Goal: Obtain resource: Download file/media

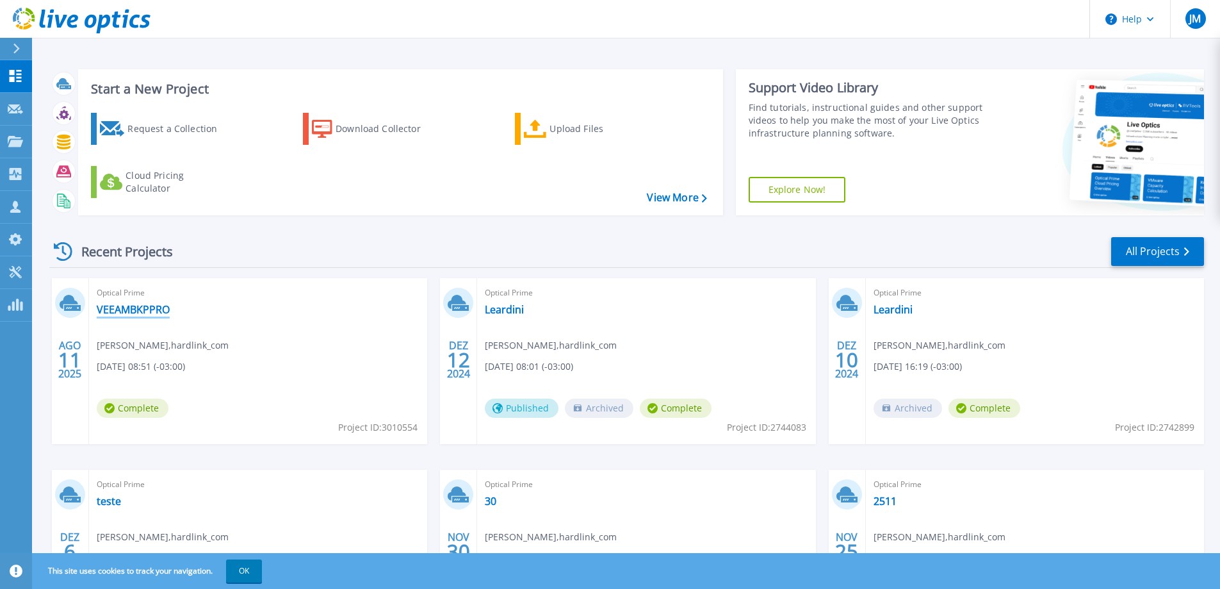
click at [129, 313] on link "VEEAMBKPPRO" at bounding box center [133, 309] width 73 height 13
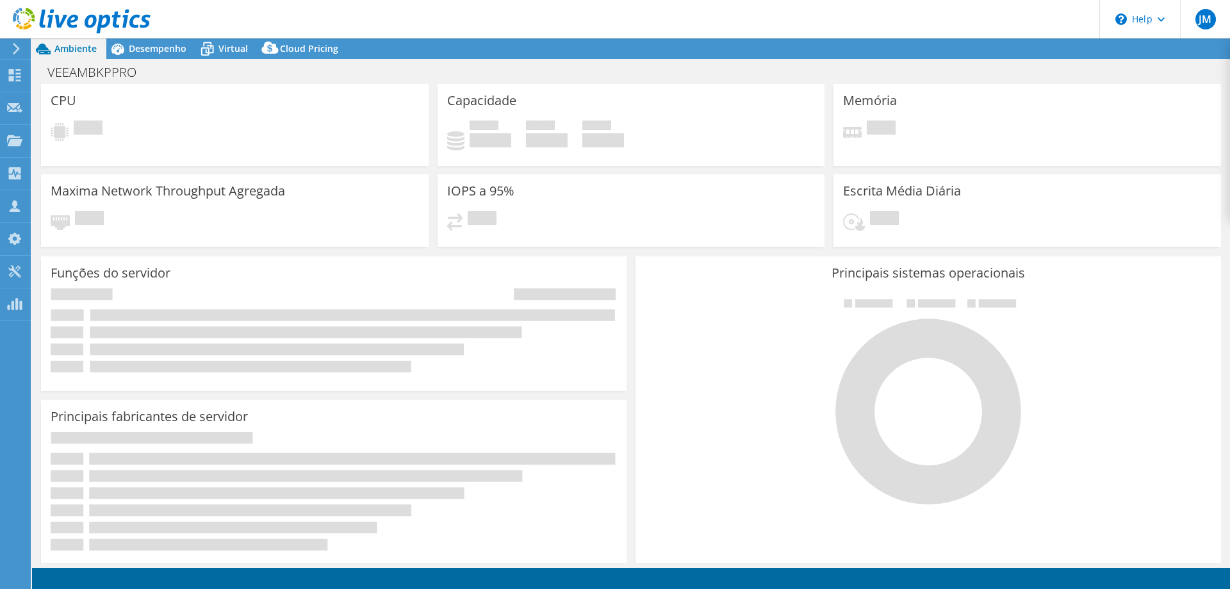
select select "USD"
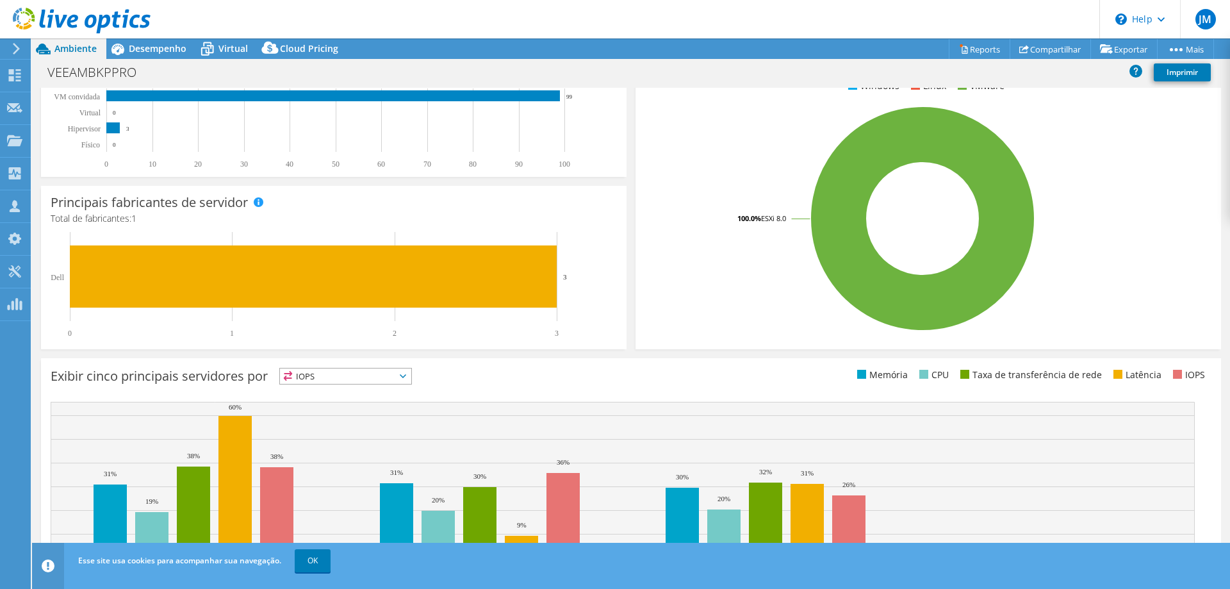
scroll to position [266, 0]
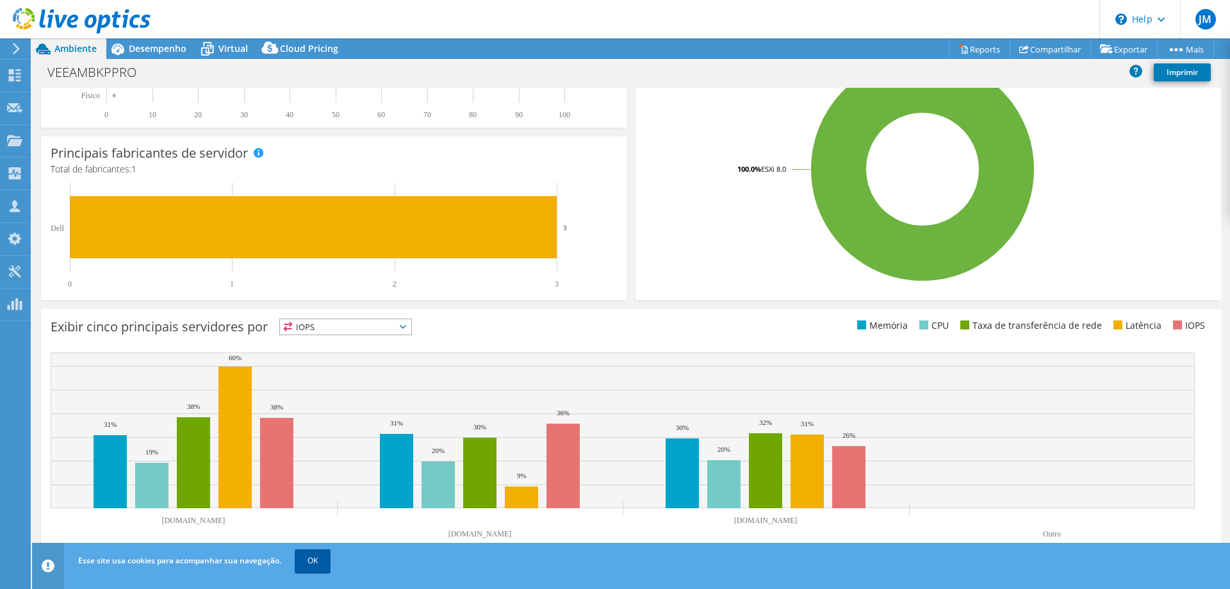
click at [315, 561] on link "OK" at bounding box center [313, 560] width 36 height 23
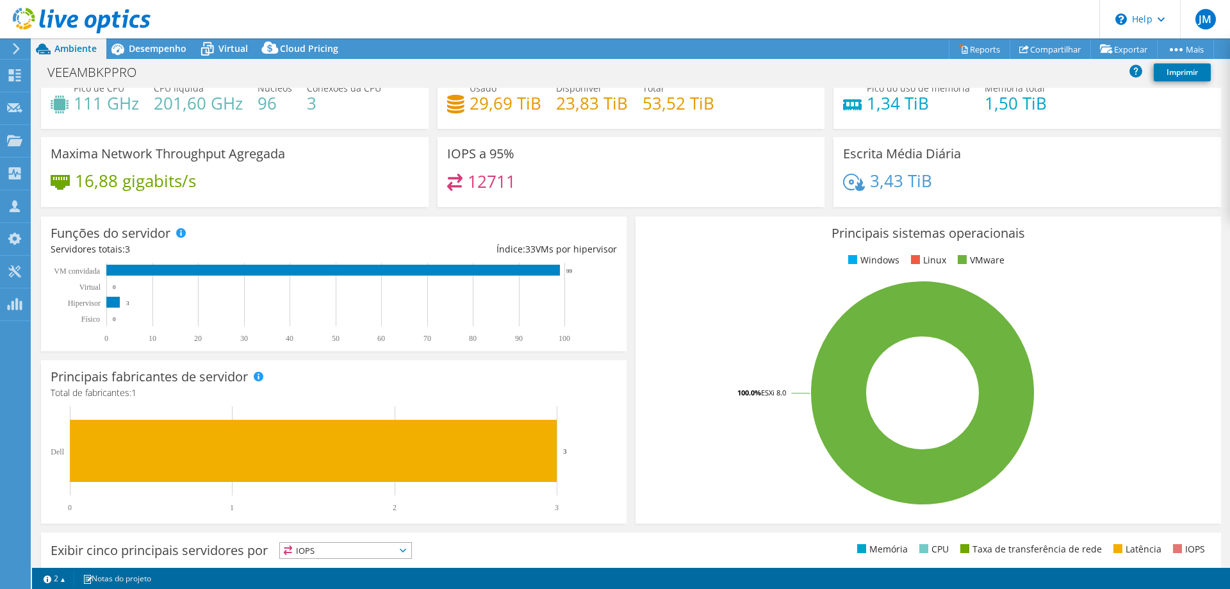
scroll to position [0, 0]
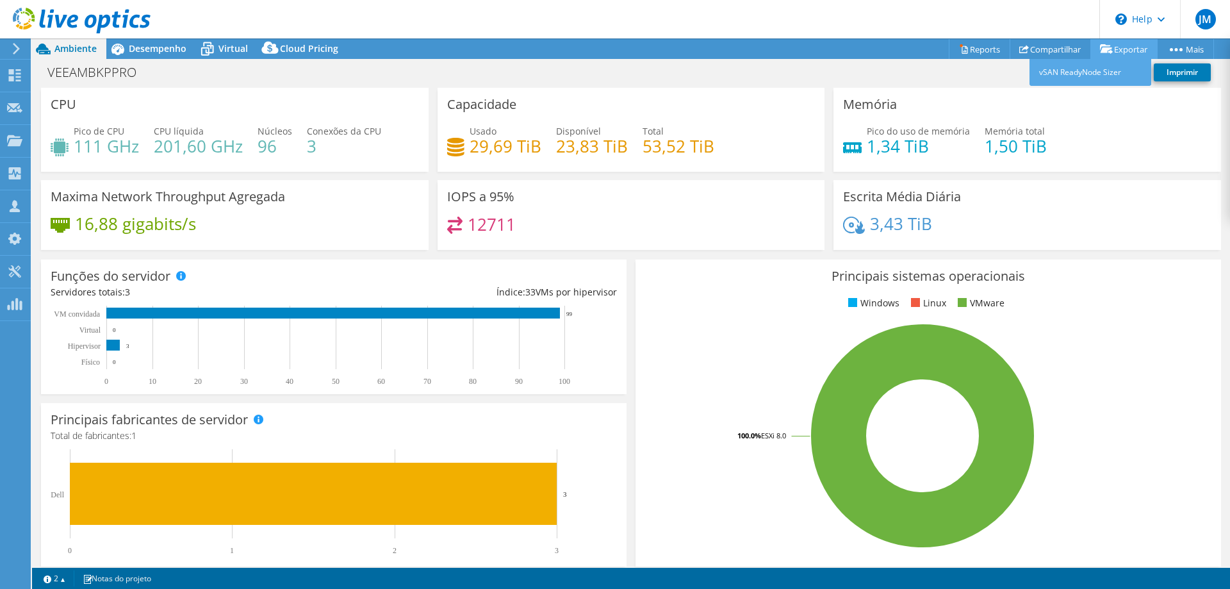
click at [1116, 49] on link "Exportar" at bounding box center [1123, 49] width 67 height 20
click at [1122, 51] on link "Exportar" at bounding box center [1123, 49] width 67 height 20
click at [1093, 72] on link "vSAN ReadyNode Sizer" at bounding box center [1090, 72] width 122 height 27
click at [979, 54] on link "Reports" at bounding box center [979, 49] width 61 height 20
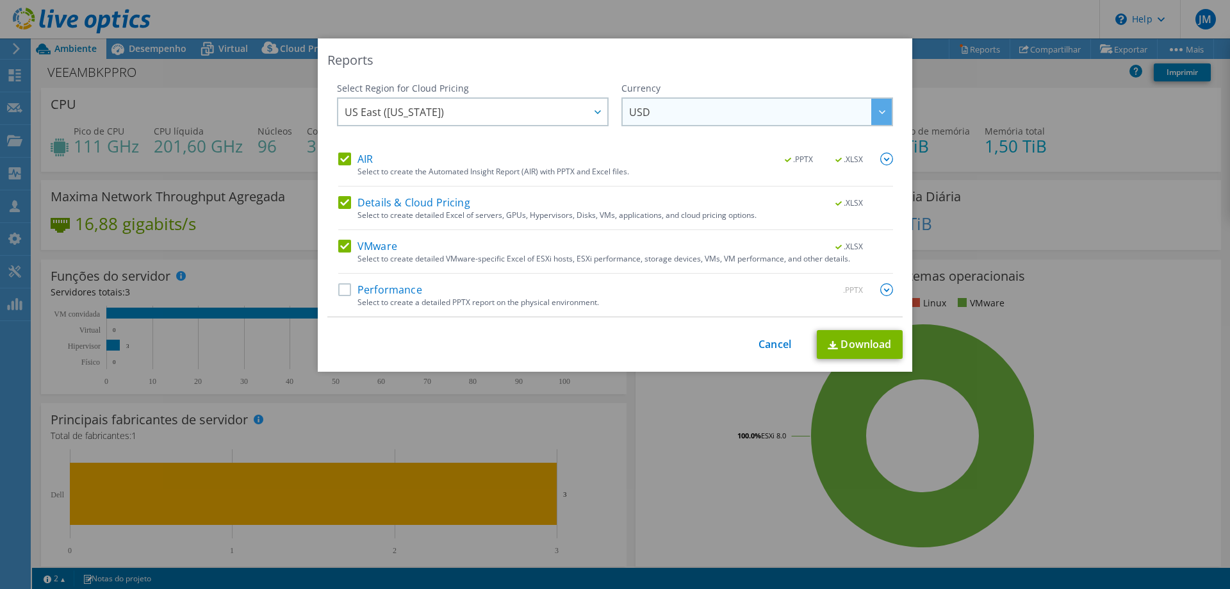
click at [679, 115] on span "USD" at bounding box center [760, 112] width 263 height 26
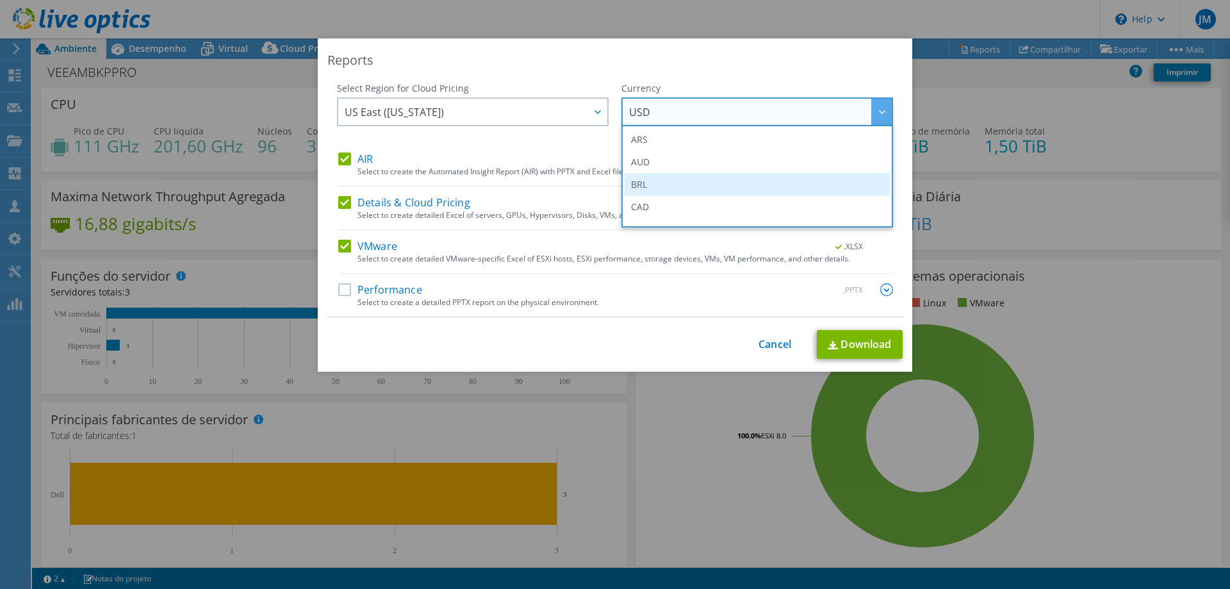
click at [640, 188] on li "BRL" at bounding box center [757, 184] width 265 height 22
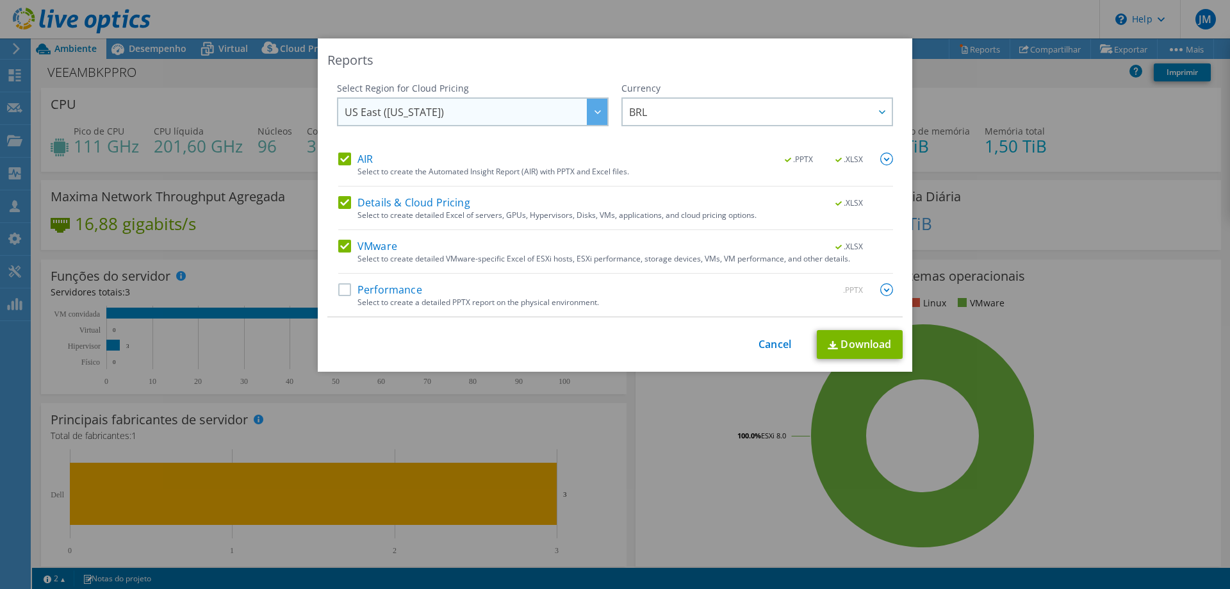
click at [454, 123] on span "US East (Virginia)" at bounding box center [476, 112] width 263 height 26
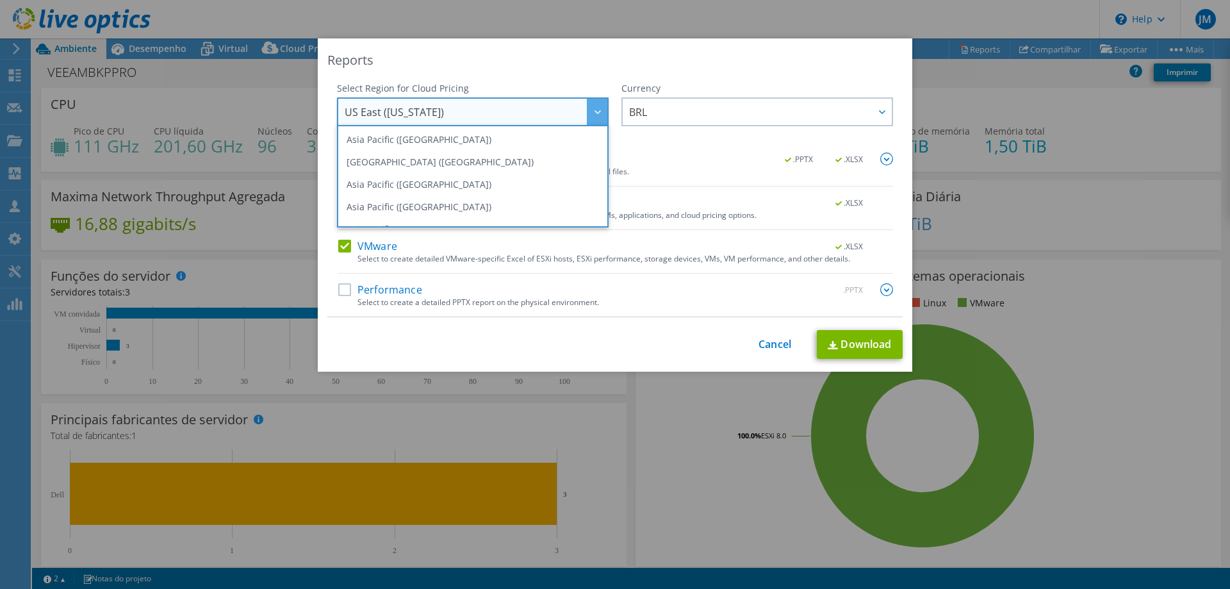
click at [545, 70] on div "Reports Select Region for Cloud Pricing Asia Pacific (Hong Kong) Asia Pacific (…" at bounding box center [615, 204] width 594 height 333
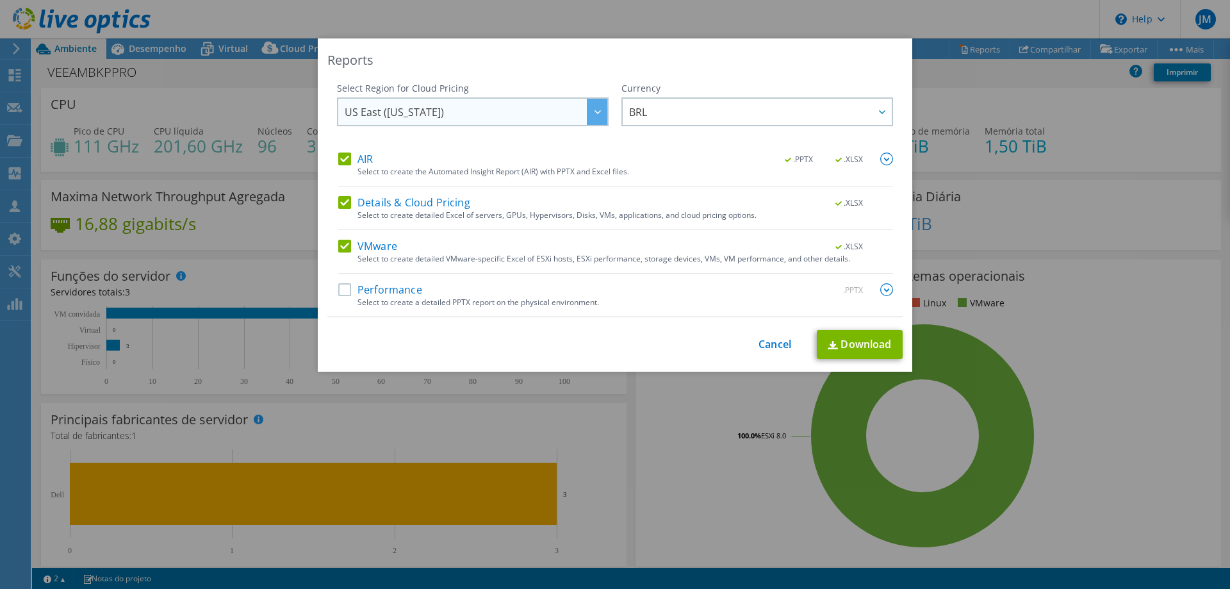
click at [441, 112] on span "US East (Virginia)" at bounding box center [476, 112] width 263 height 26
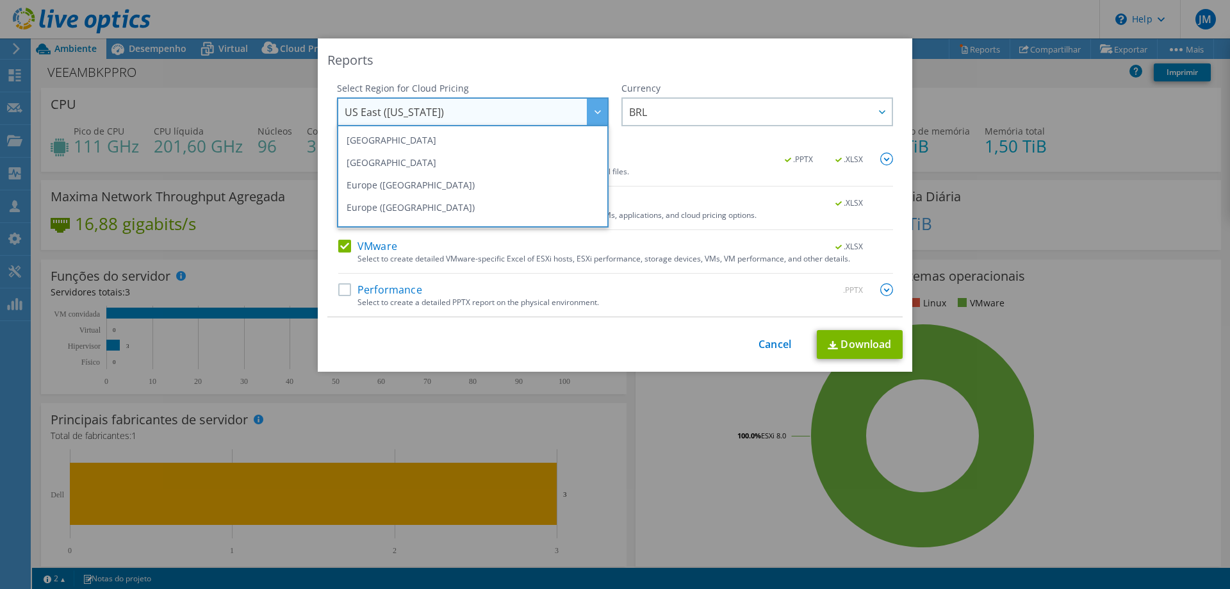
scroll to position [128, 0]
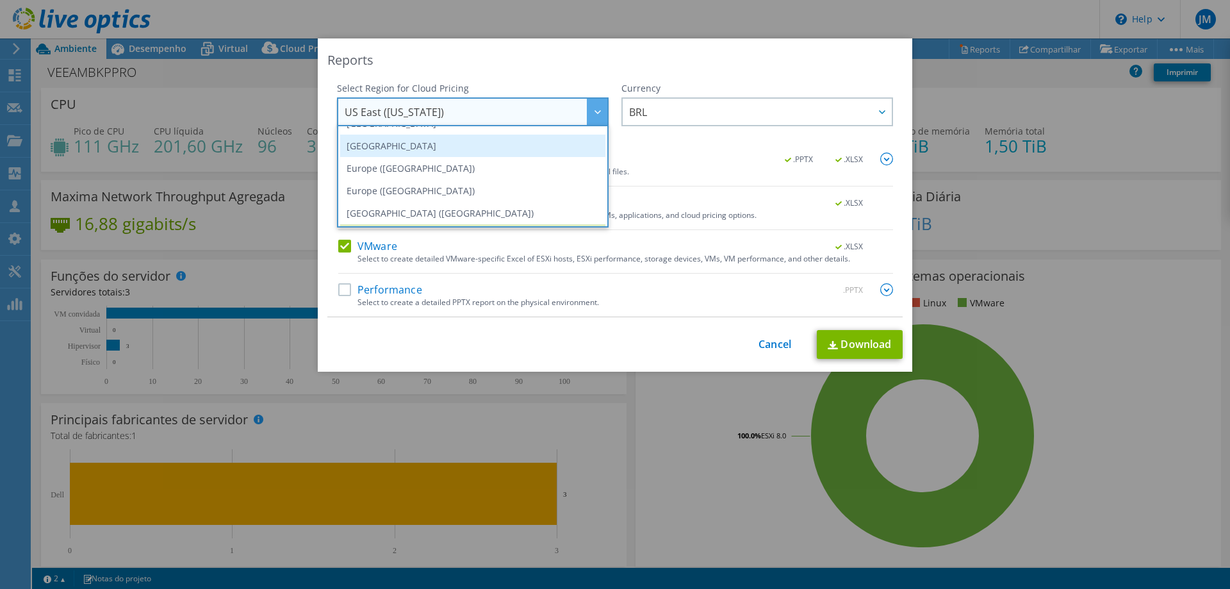
click at [375, 149] on li "Canada" at bounding box center [472, 146] width 265 height 22
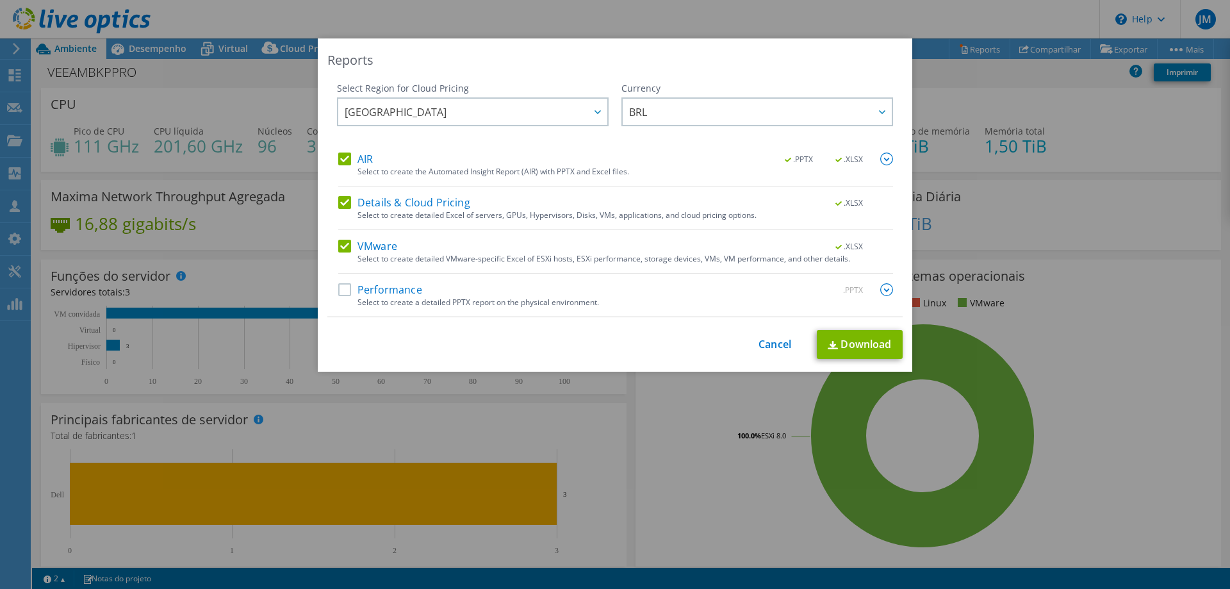
click at [347, 288] on label "Performance" at bounding box center [380, 289] width 84 height 13
click at [0, 0] on input "Performance" at bounding box center [0, 0] width 0 height 0
click at [874, 353] on link "Download" at bounding box center [860, 344] width 86 height 29
